Goal: Transaction & Acquisition: Purchase product/service

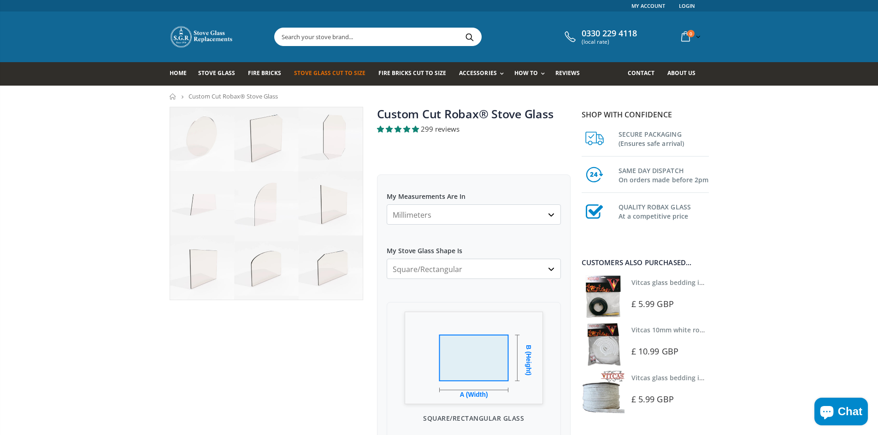
click at [457, 212] on select "Millimeters Centimeters Inches" at bounding box center [474, 215] width 174 height 20
click at [387, 205] on select "Millimeters Centimeters Inches" at bounding box center [474, 215] width 174 height 20
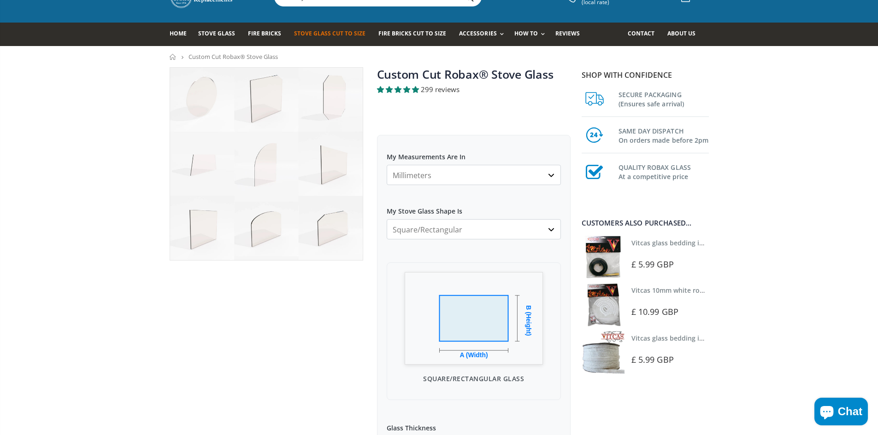
scroll to position [92, 0]
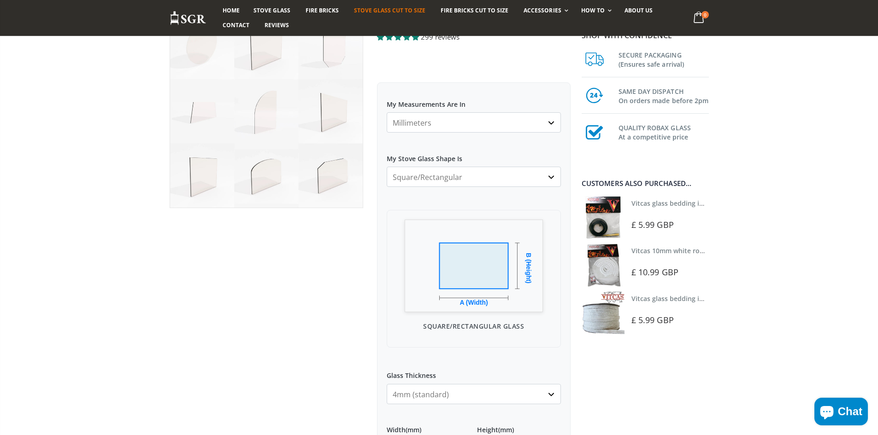
click at [450, 176] on select "Square/Rectangular Arched Half Arch Both Top Corners Cut Single Corner Cut All …" at bounding box center [474, 177] width 174 height 20
click at [387, 167] on select "Square/Rectangular Arched Half Arch Both Top Corners Cut Single Corner Cut All …" at bounding box center [474, 177] width 174 height 20
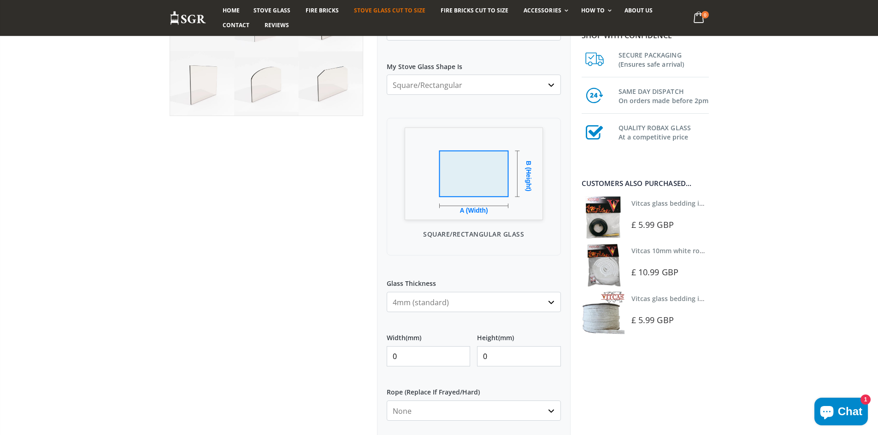
scroll to position [461, 0]
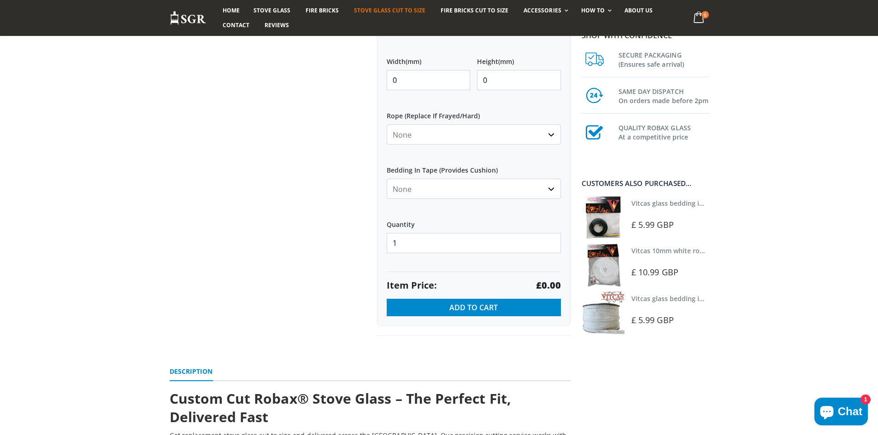
click at [413, 132] on select "None 3mm White 6mm White 8mm White 10mm White 12mm White 6mm Black 8mm Black 10…" at bounding box center [474, 134] width 174 height 20
click at [407, 129] on select "None 3mm White 6mm White 8mm White 10mm White 12mm White 6mm Black 8mm Black 10…" at bounding box center [474, 134] width 174 height 20
click at [407, 188] on select "None Black White" at bounding box center [474, 189] width 174 height 20
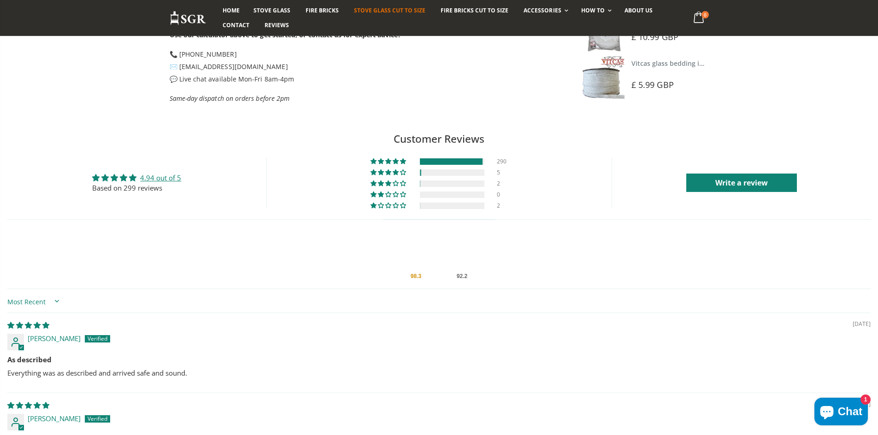
scroll to position [1659, 0]
